Goal: Information Seeking & Learning: Learn about a topic

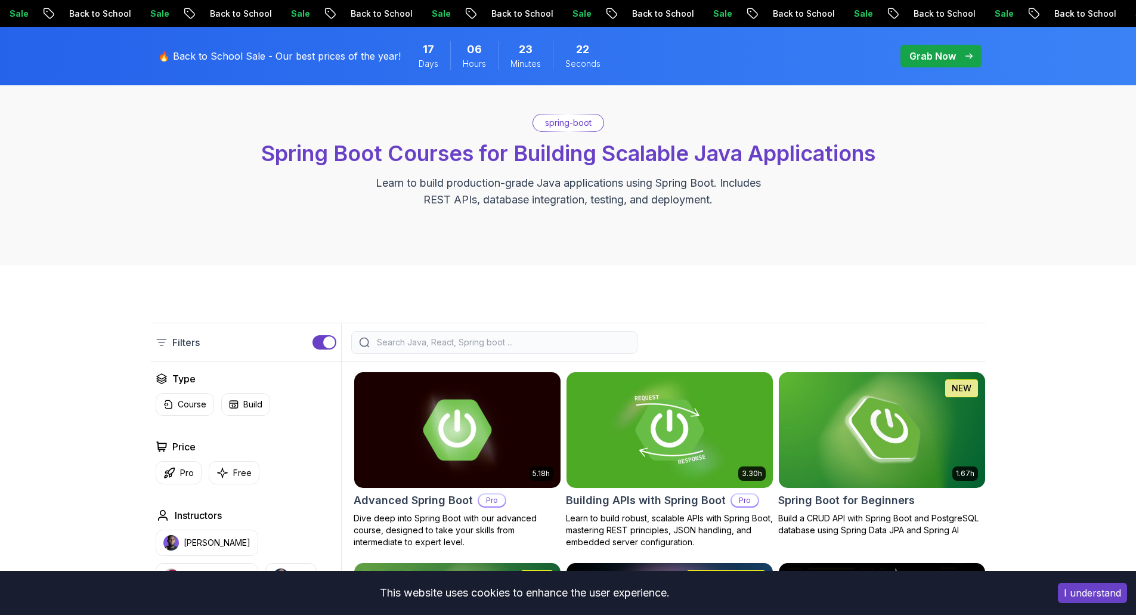
scroll to position [179, 0]
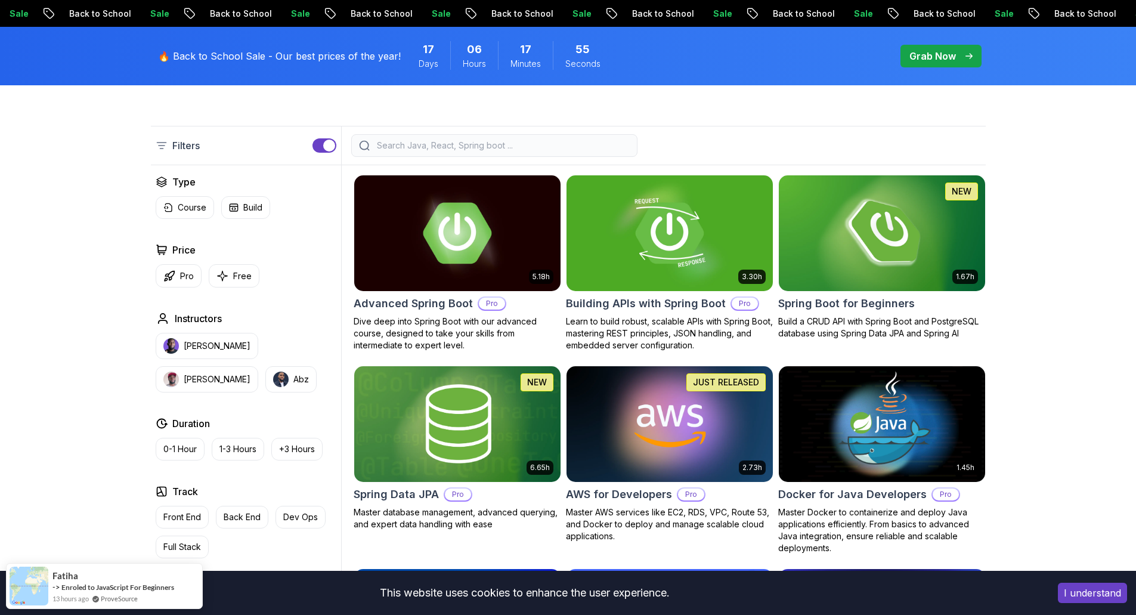
scroll to position [238, 0]
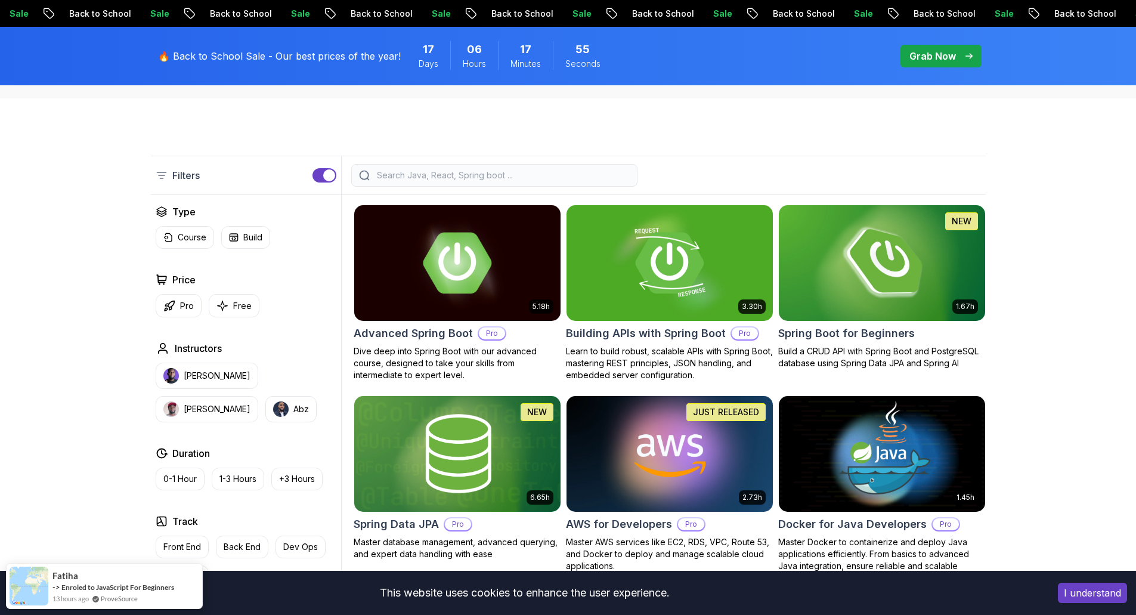
click at [849, 252] on img at bounding box center [881, 262] width 216 height 121
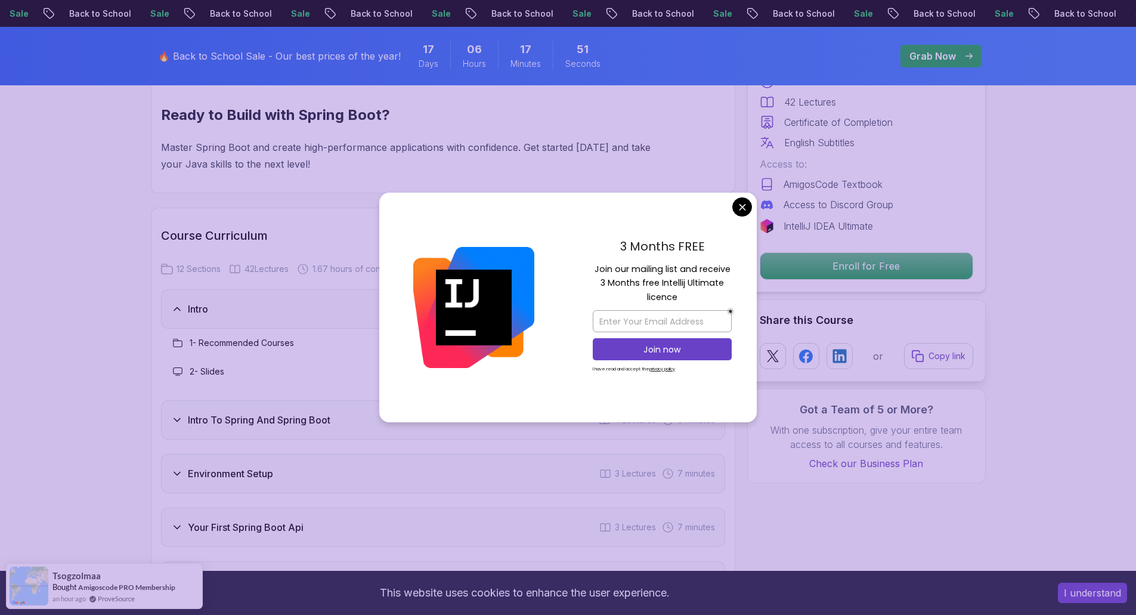
scroll to position [1431, 0]
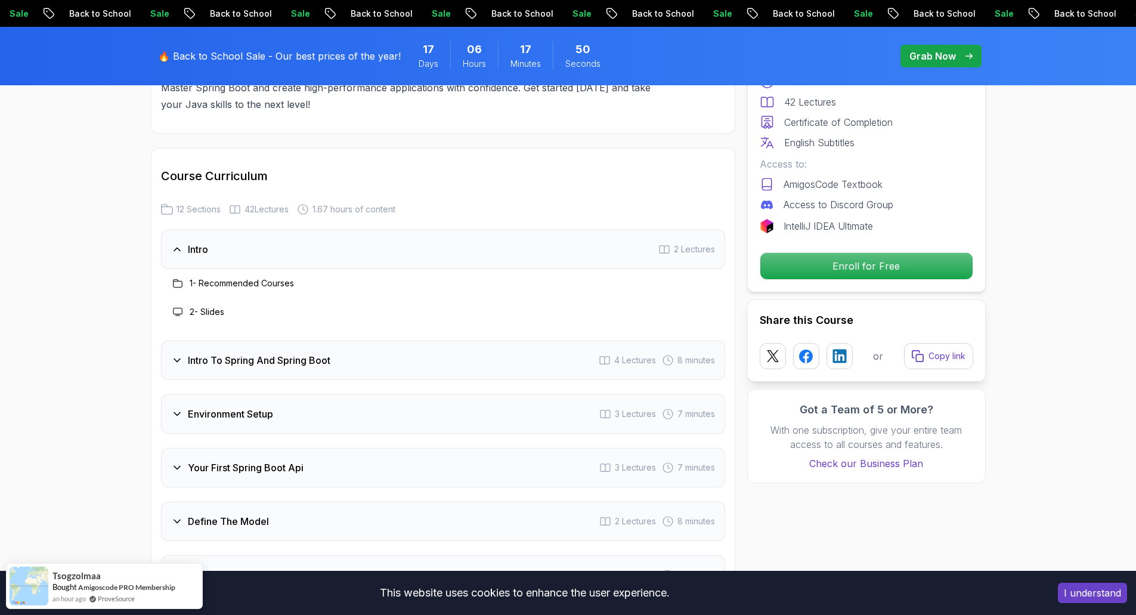
click at [345, 412] on div "Environment Setup 3 Lectures 7 minutes" at bounding box center [443, 413] width 564 height 39
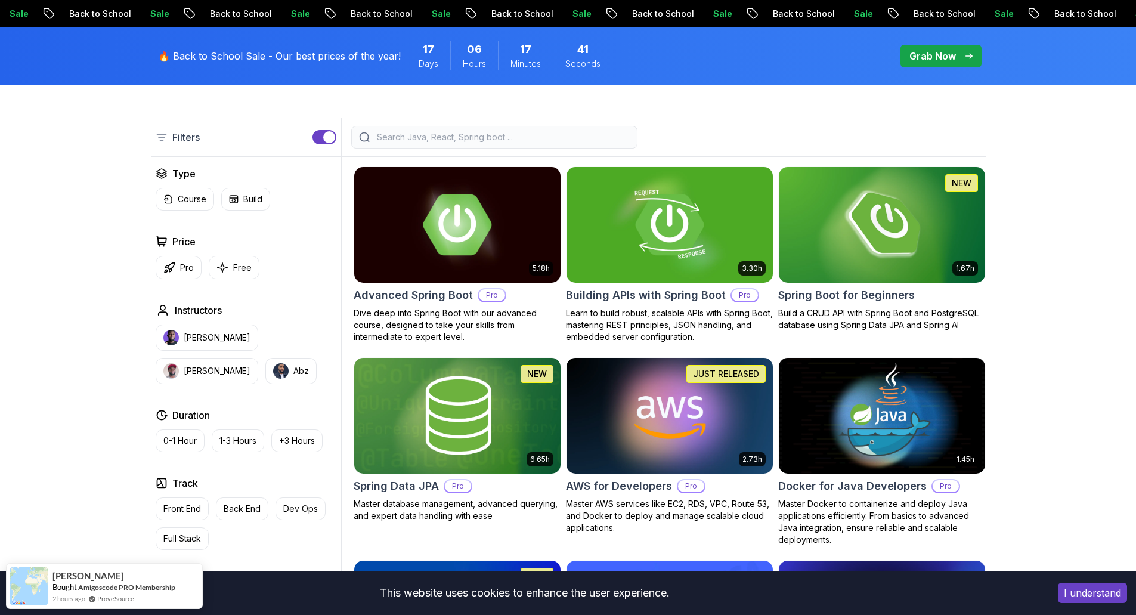
scroll to position [298, 0]
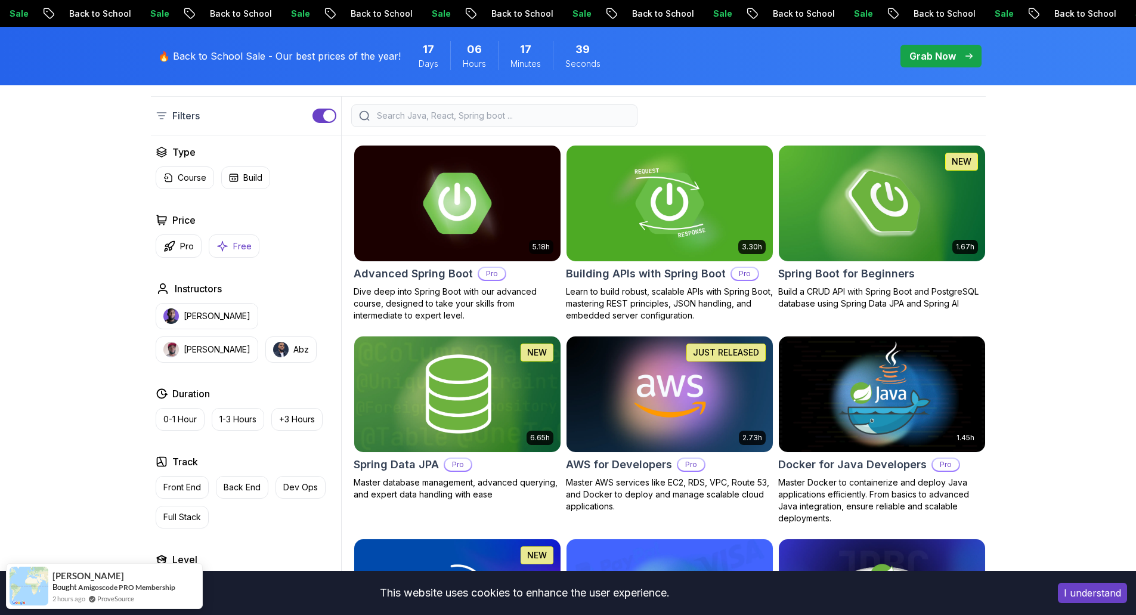
click at [229, 247] on button "Free" at bounding box center [234, 245] width 51 height 23
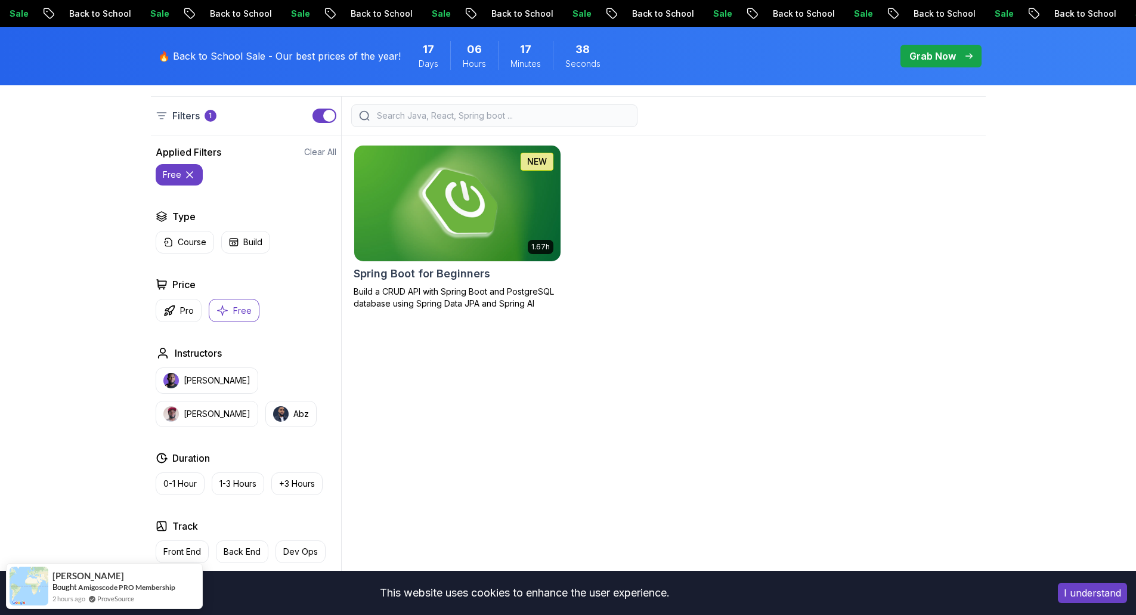
click at [416, 226] on img at bounding box center [457, 202] width 216 height 121
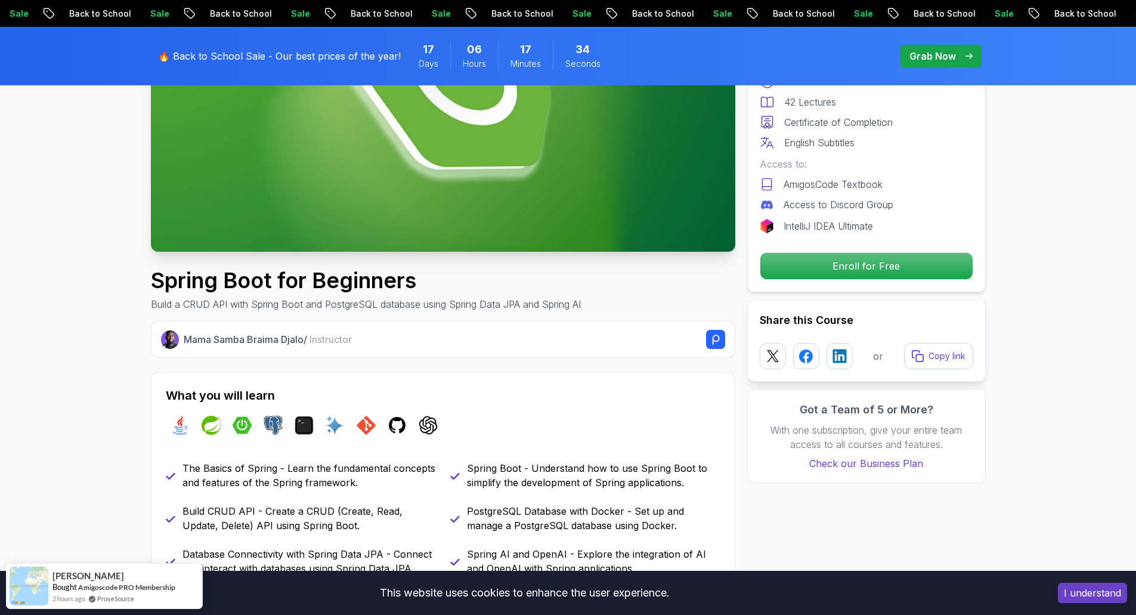
scroll to position [358, 0]
